Goal: Register for event/course

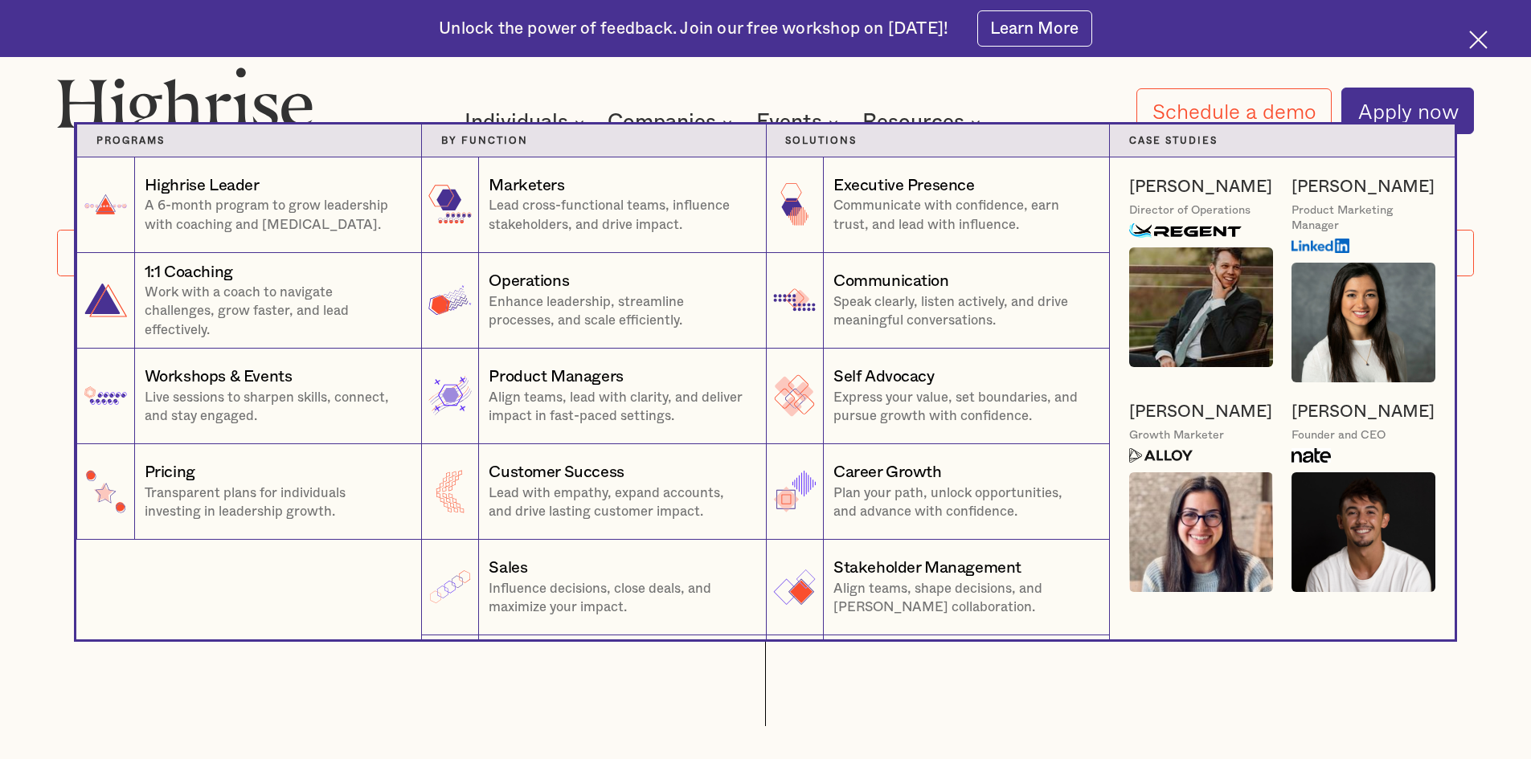
click at [519, 130] on div "by function 2" at bounding box center [593, 141] width 345 height 33
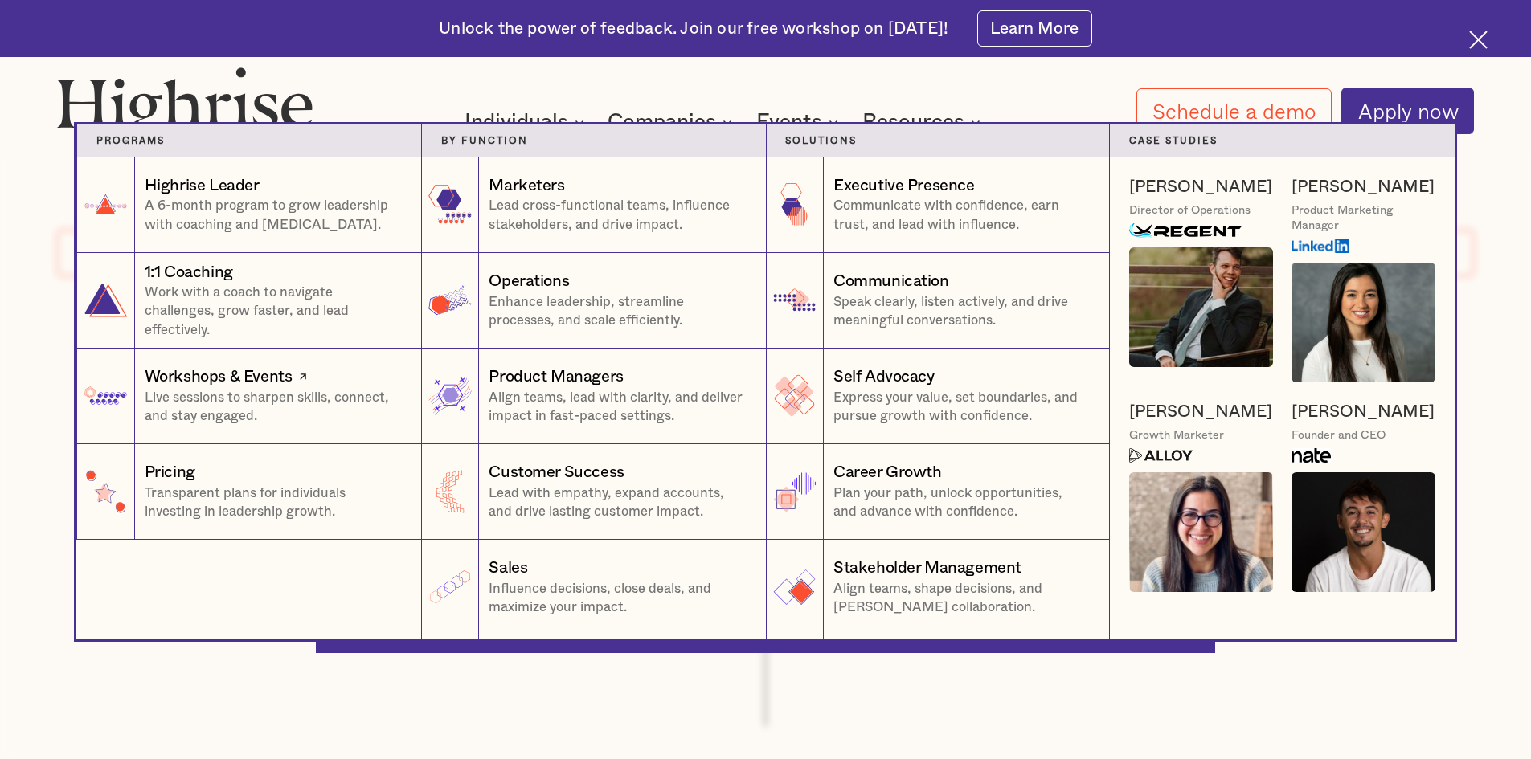
click at [192, 382] on div "Workshops & Events" at bounding box center [219, 377] width 148 height 22
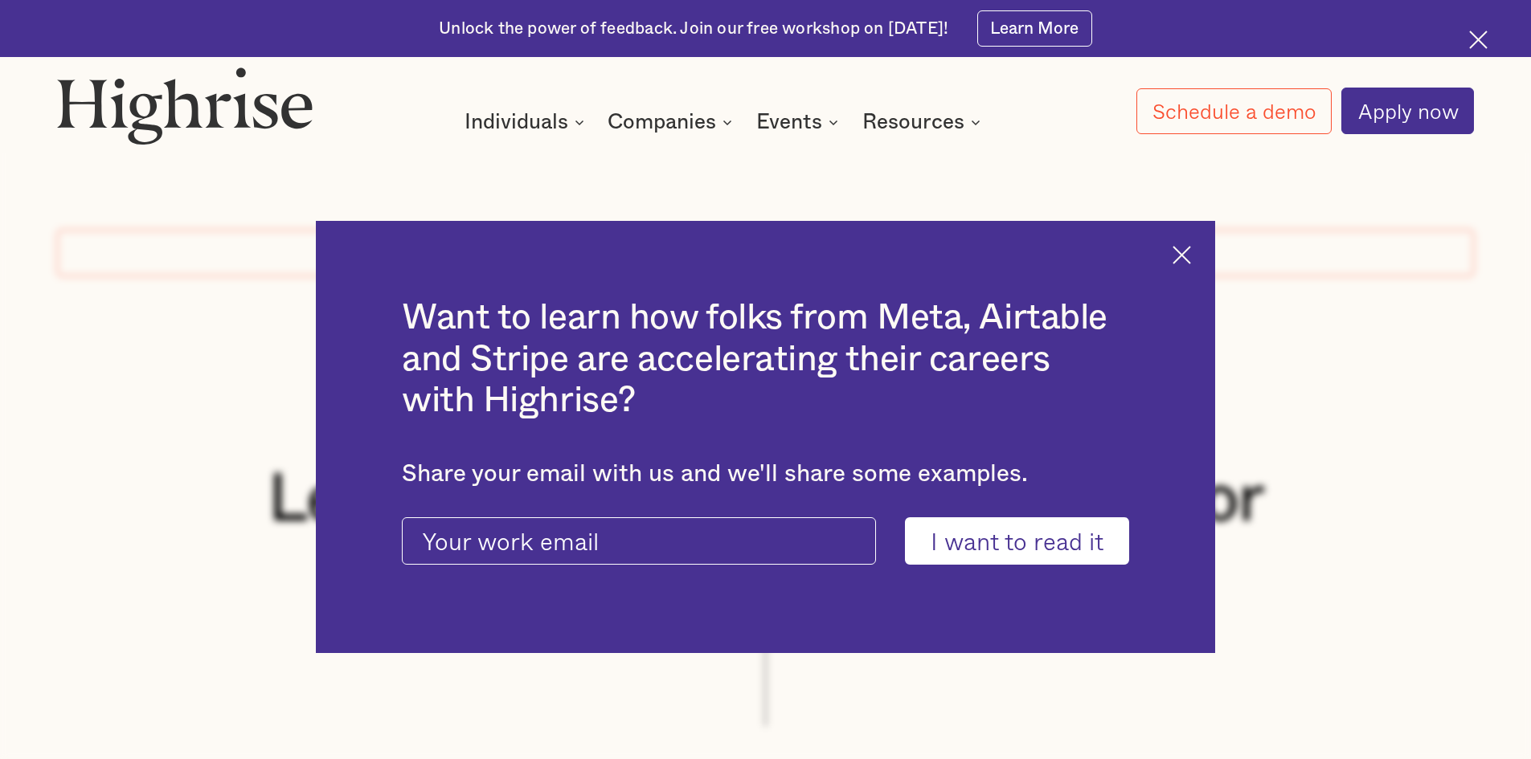
click at [1191, 256] on img at bounding box center [1181, 255] width 18 height 18
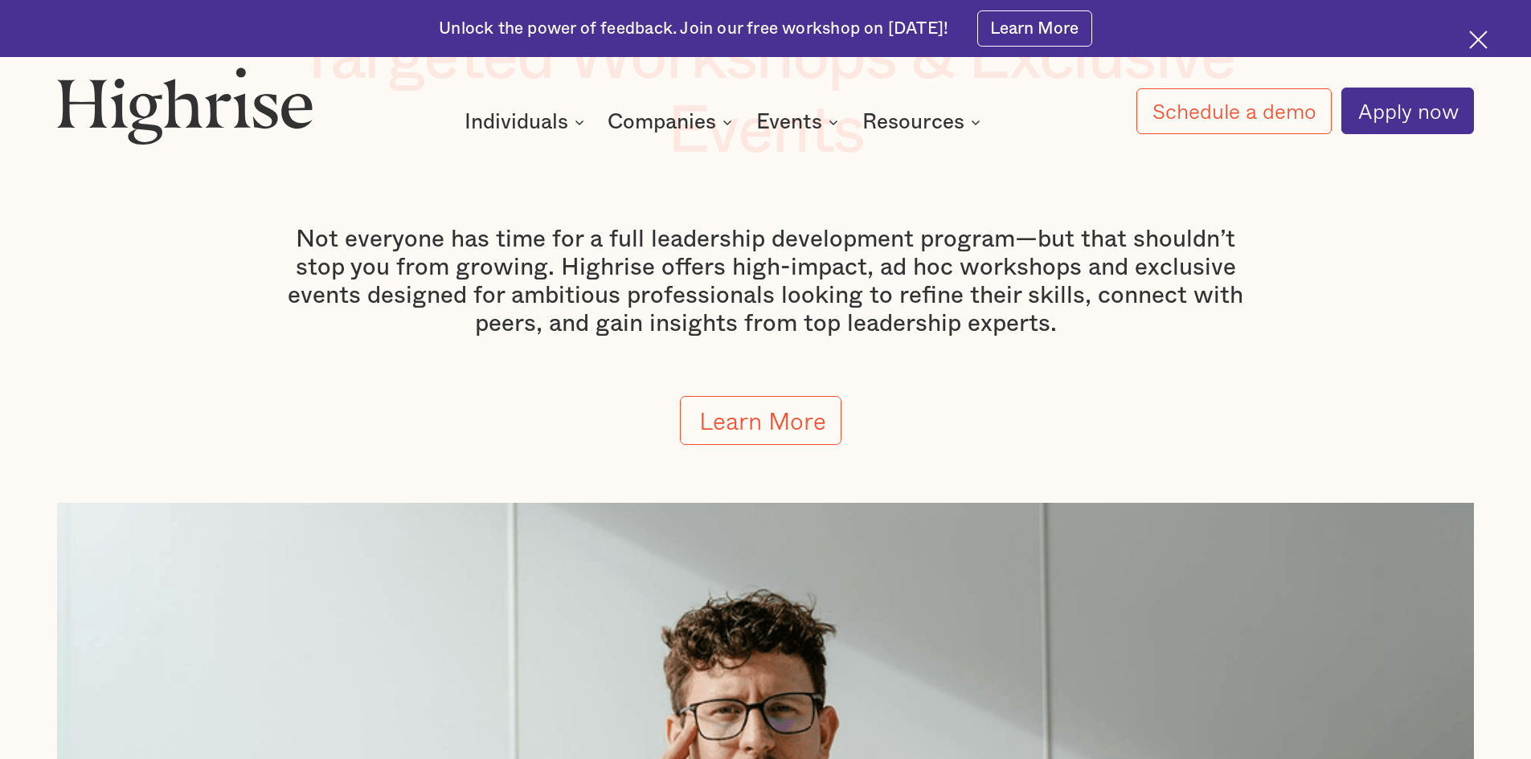
scroll to position [321, 0]
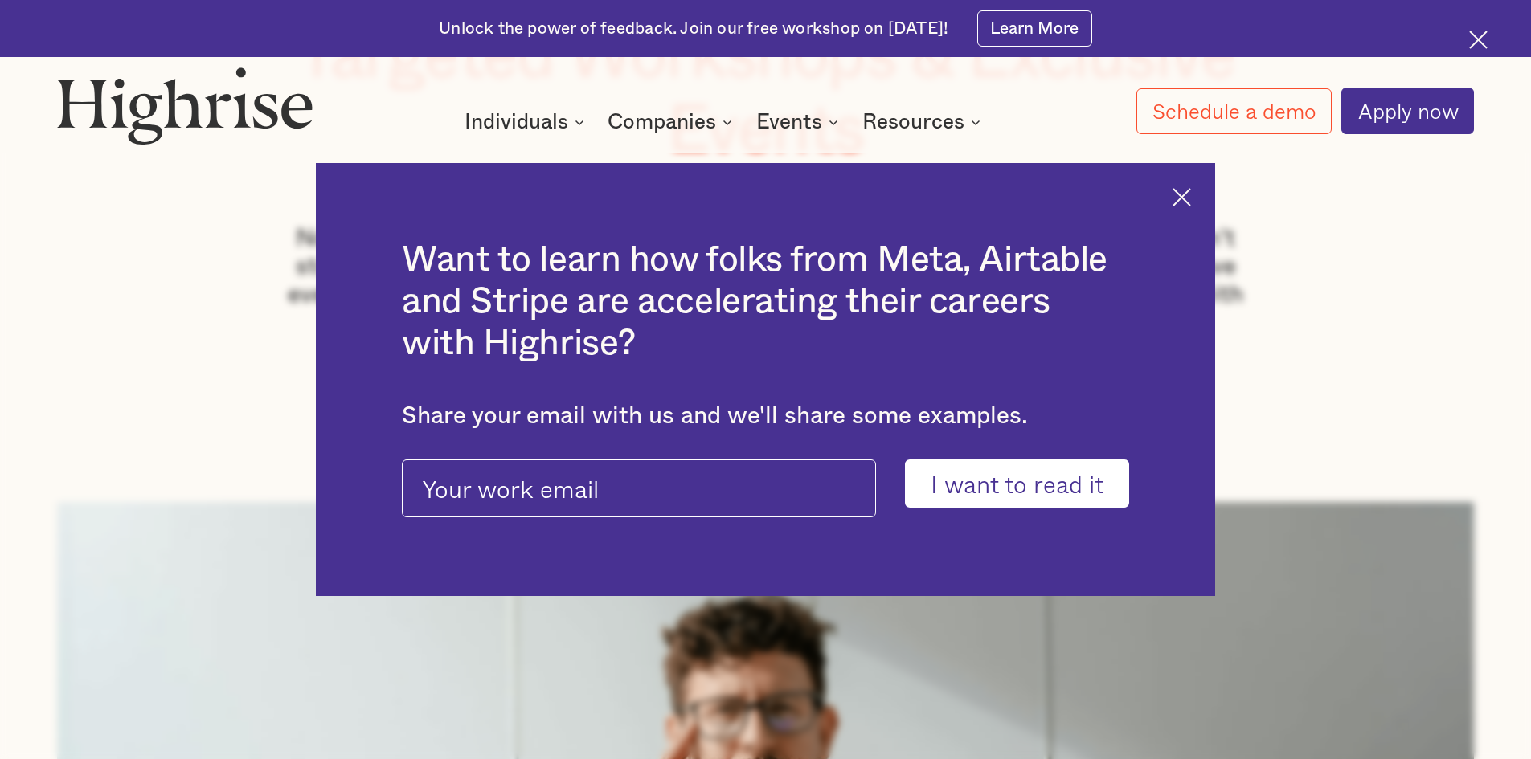
click at [1188, 188] on img at bounding box center [1181, 197] width 18 height 18
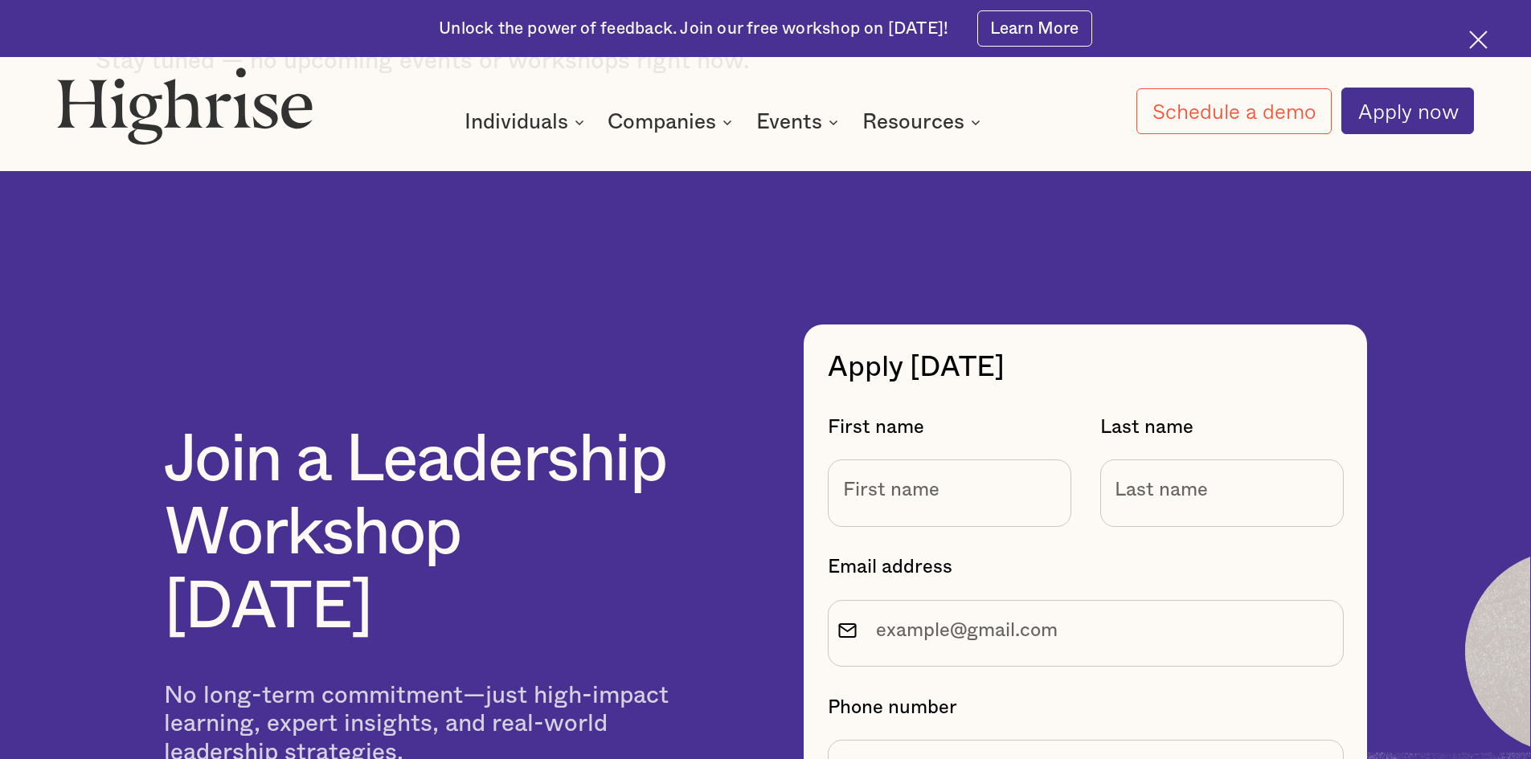
scroll to position [7070, 0]
